Goal: Task Accomplishment & Management: Manage account settings

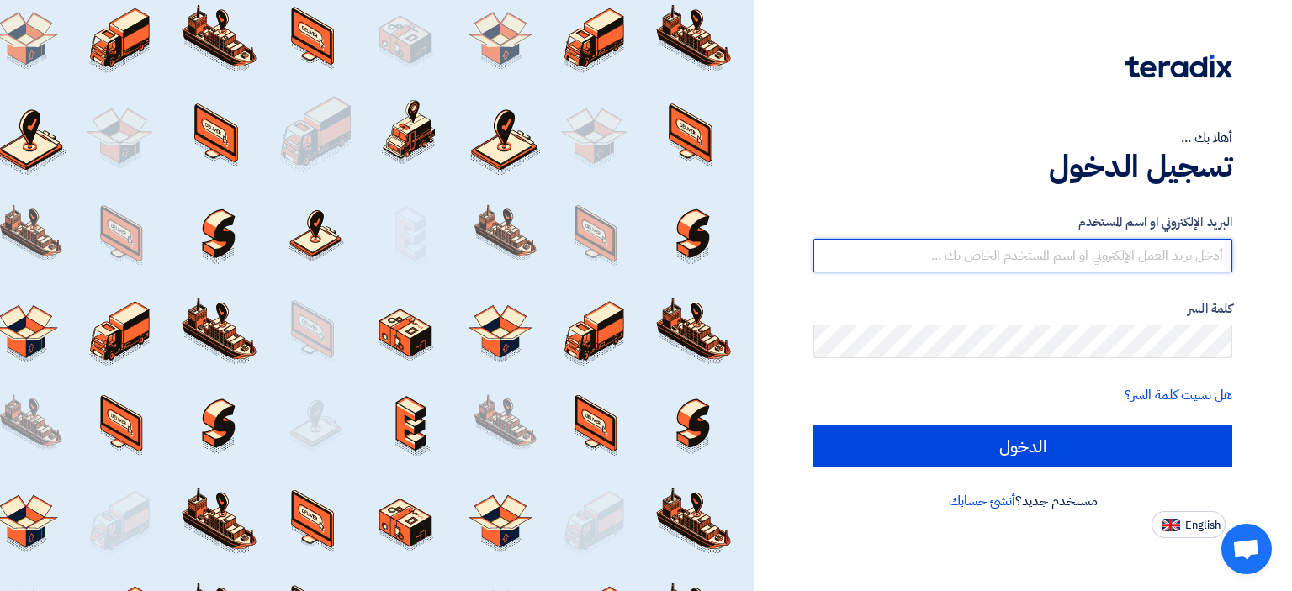
click at [998, 248] on input "text" at bounding box center [1022, 256] width 419 height 34
type input "[EMAIL_ADDRESS][DOMAIN_NAME]"
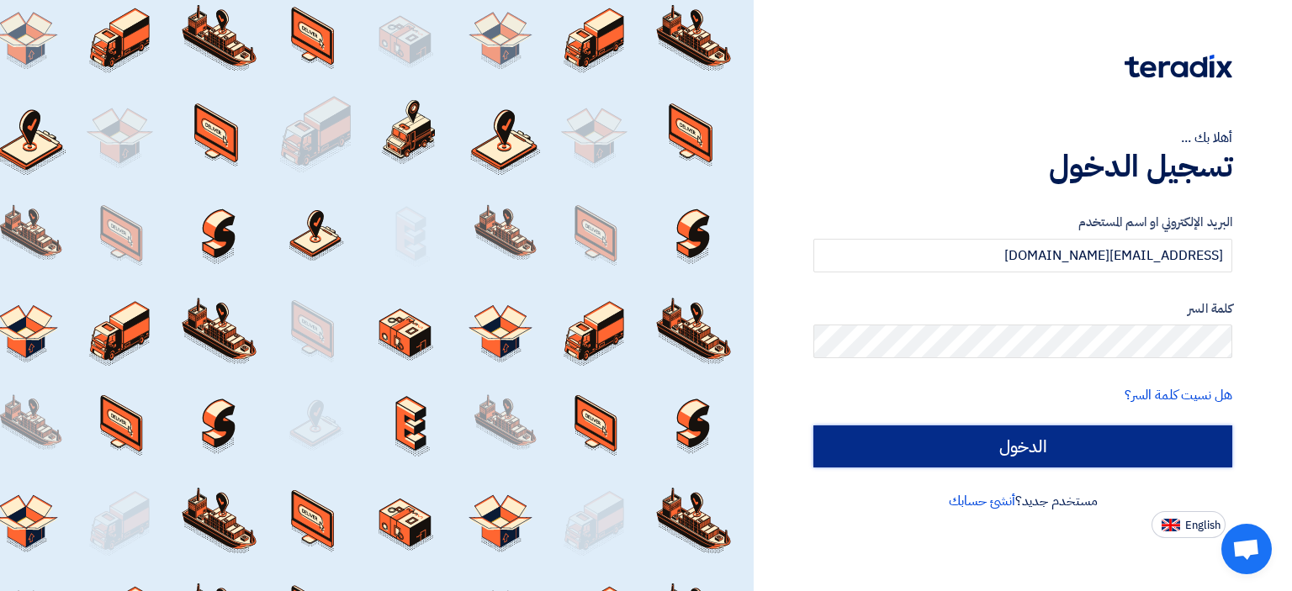
click at [1056, 431] on input "الدخول" at bounding box center [1022, 447] width 419 height 42
type input "Sign in"
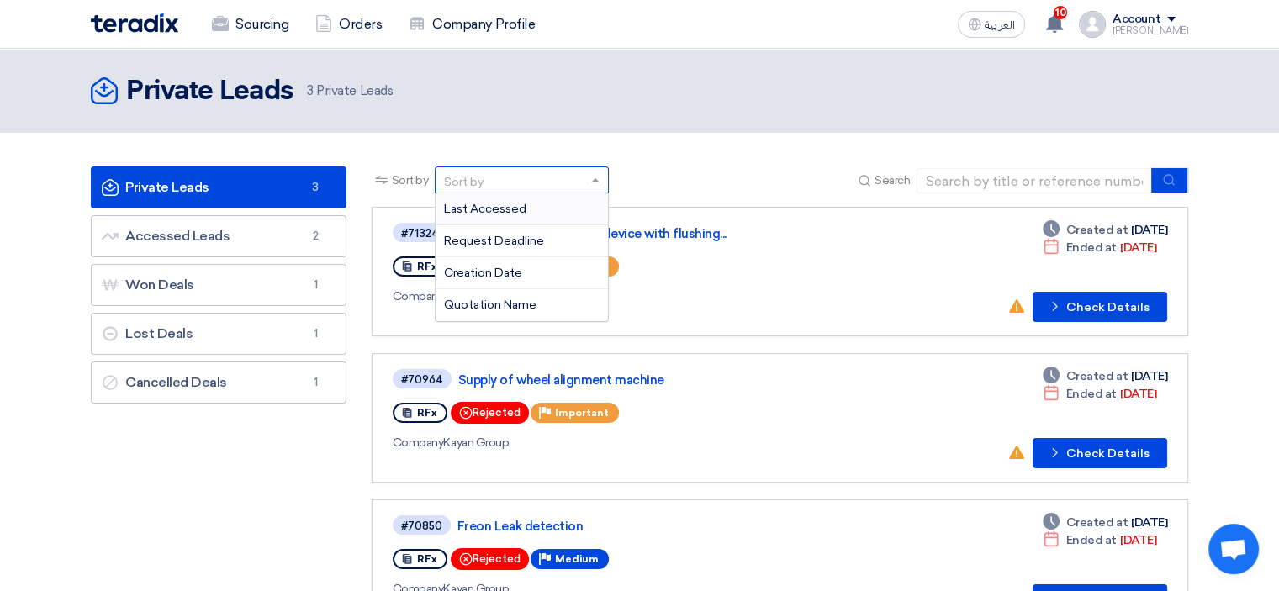
click at [484, 171] on div "Sort by" at bounding box center [511, 180] width 151 height 21
click at [657, 124] on header "Private Leads Private Leads 3 Private Leads" at bounding box center [639, 91] width 1279 height 84
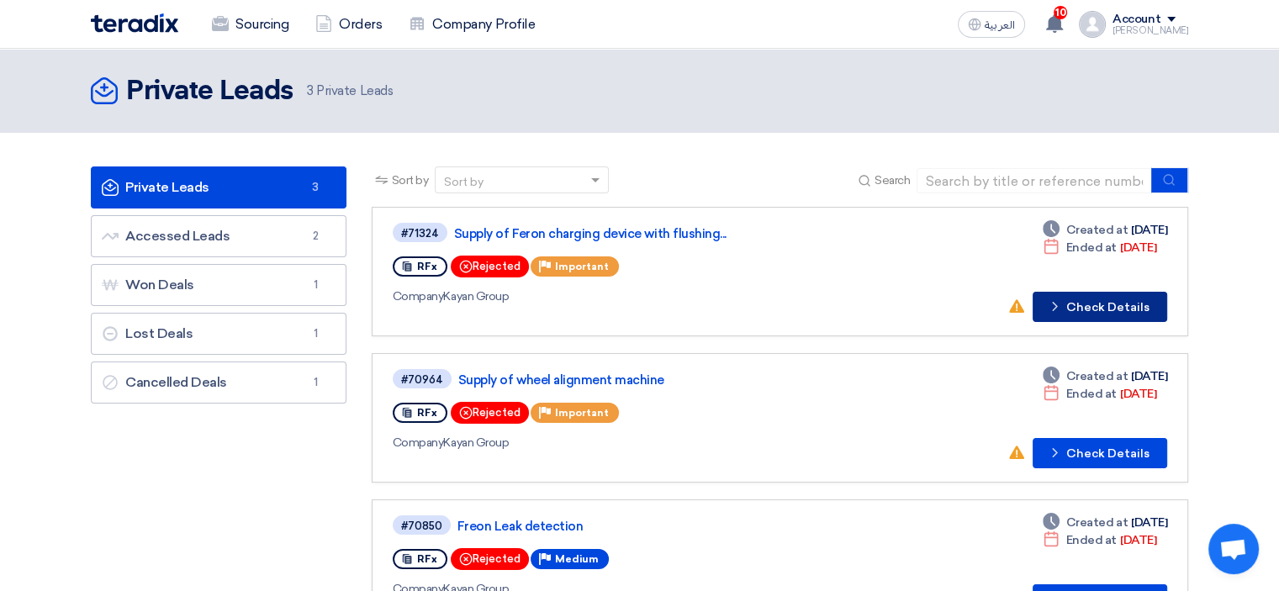
click at [1108, 298] on button "Check details Check Details" at bounding box center [1100, 307] width 135 height 30
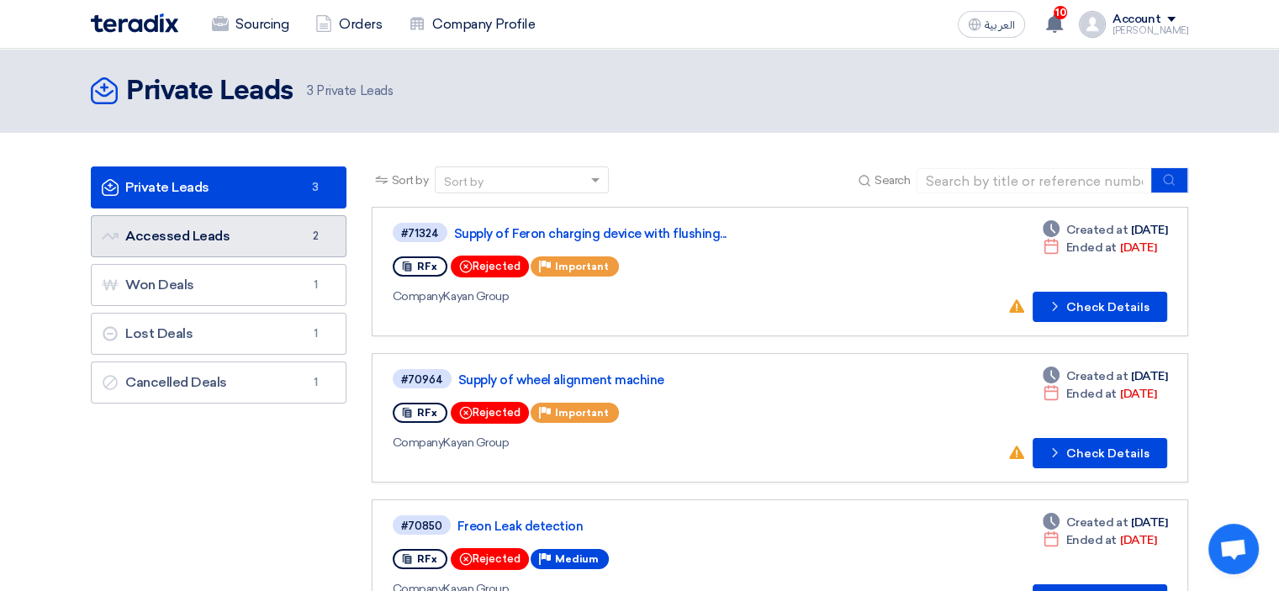
click at [277, 217] on link "Accessed Leads Accessed Leads 2" at bounding box center [219, 236] width 256 height 42
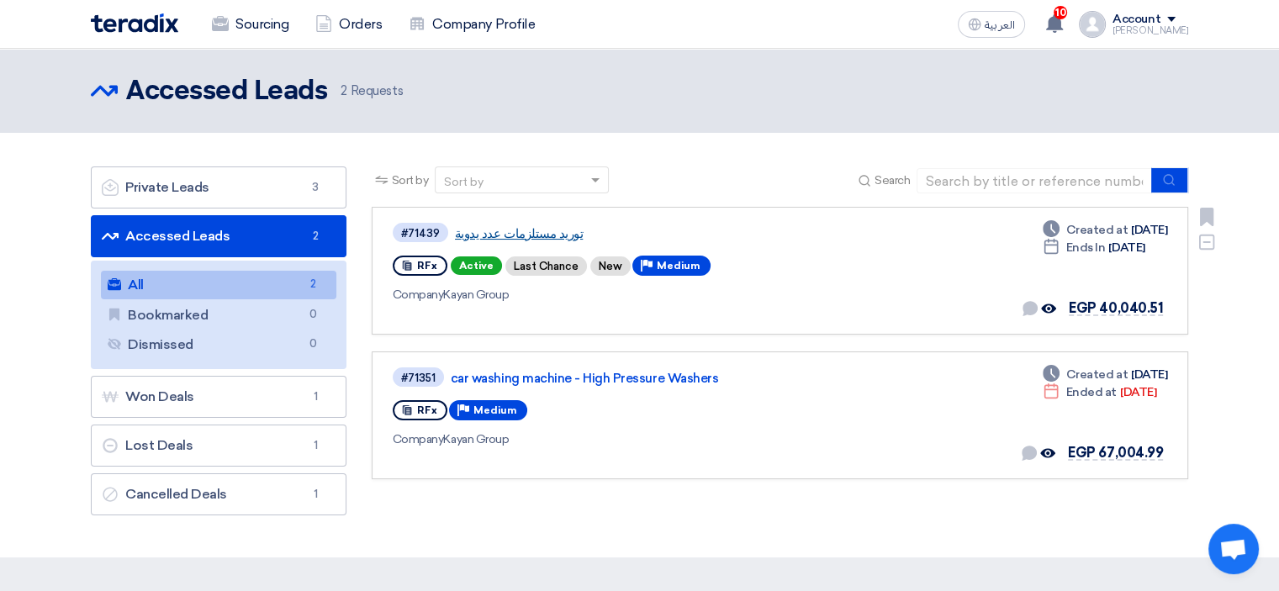
click at [524, 230] on link "توريد مستلزمات عدد يدوية" at bounding box center [665, 233] width 421 height 15
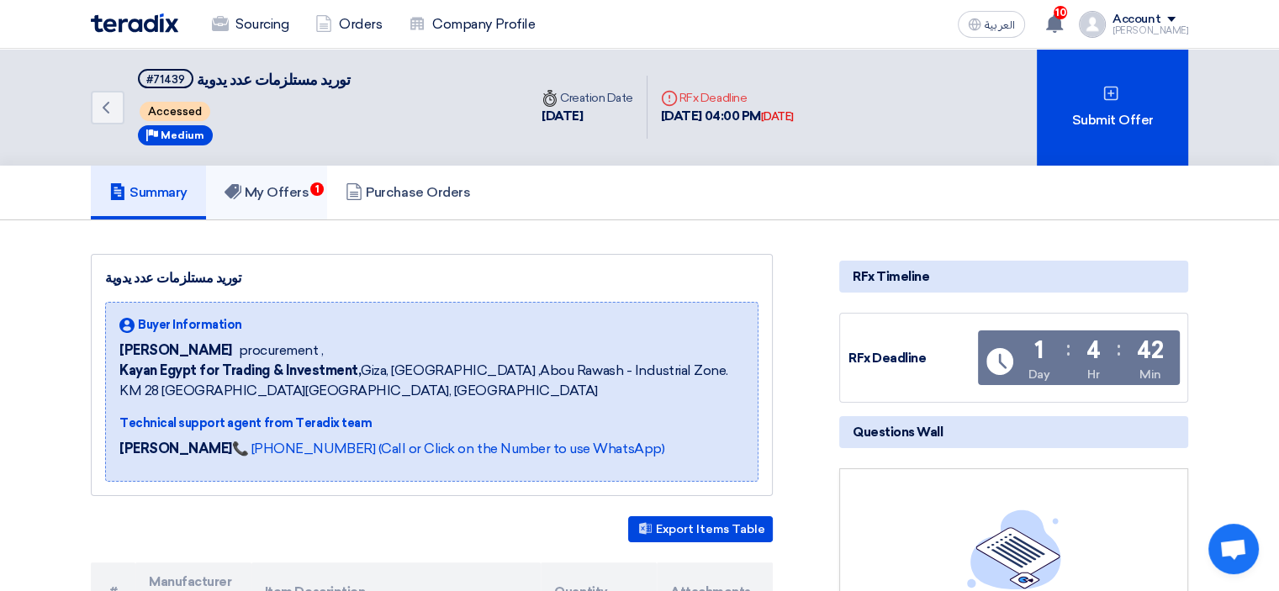
click at [283, 194] on h5 "My Offers 1" at bounding box center [267, 192] width 85 height 17
